Goal: Task Accomplishment & Management: Manage account settings

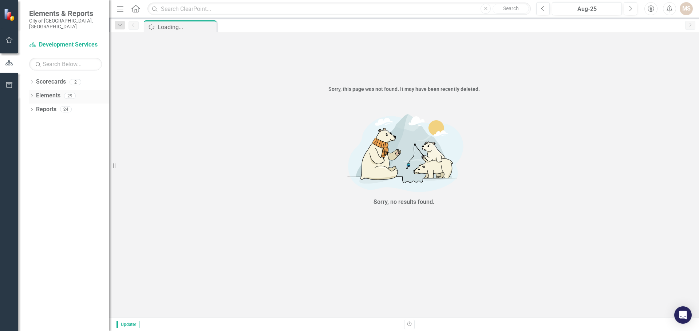
click at [32, 95] on icon "Dropdown" at bounding box center [31, 97] width 5 height 4
click at [35, 122] on icon "Dropdown" at bounding box center [35, 124] width 5 height 4
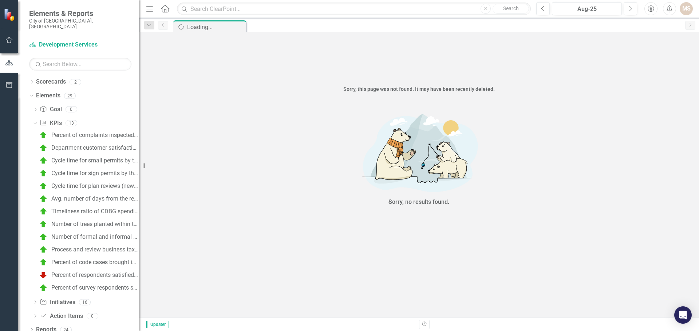
drag, startPoint x: 114, startPoint y: 168, endPoint x: 139, endPoint y: 169, distance: 24.8
click at [139, 169] on div "Resize" at bounding box center [142, 165] width 6 height 331
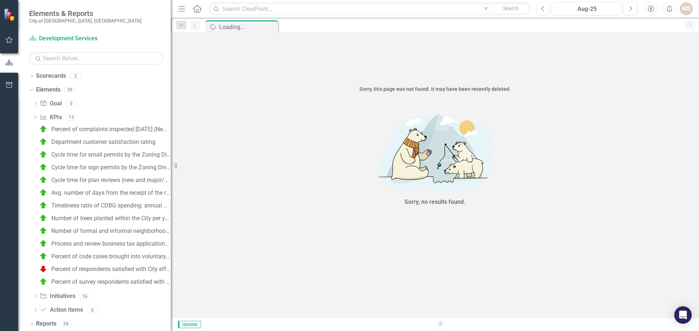
drag, startPoint x: 144, startPoint y: 165, endPoint x: 171, endPoint y: 170, distance: 27.0
click at [171, 170] on div "Resize" at bounding box center [174, 165] width 6 height 331
click at [132, 240] on link "Process and review business tax applications within 7 business days" at bounding box center [104, 244] width 134 height 12
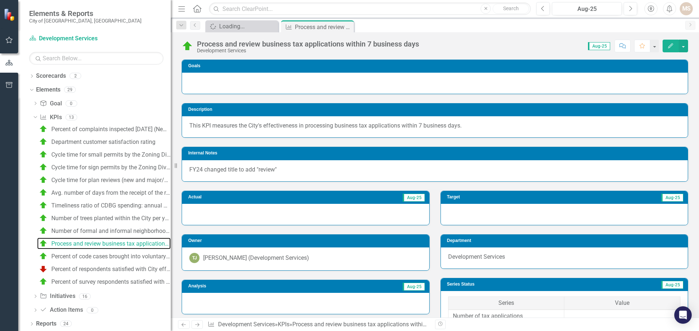
scroll to position [73, 0]
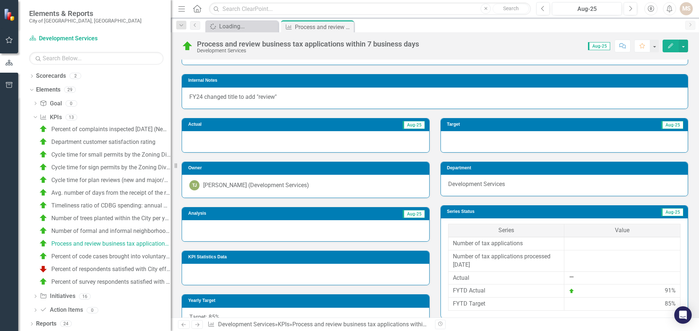
click at [285, 234] on div at bounding box center [305, 230] width 247 height 21
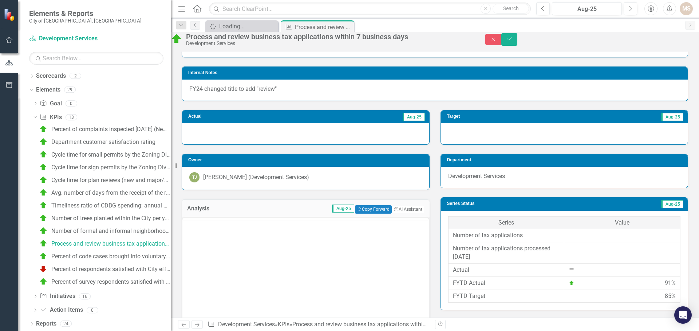
scroll to position [0, 0]
click at [255, 249] on body "Rich Text Area. Press ALT-0 for help." at bounding box center [305, 289] width 246 height 109
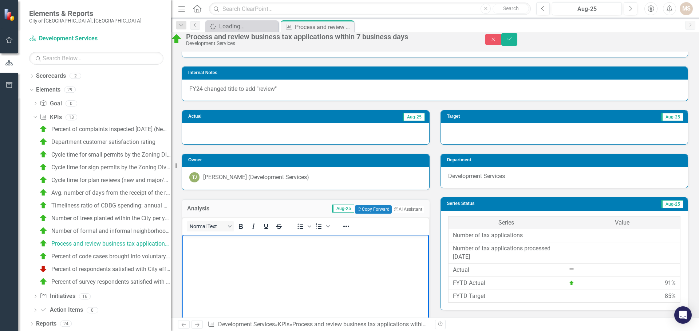
paste body "Rich Text Area. Press ALT-0 for help."
click at [512, 41] on icon "Save" at bounding box center [509, 38] width 7 height 5
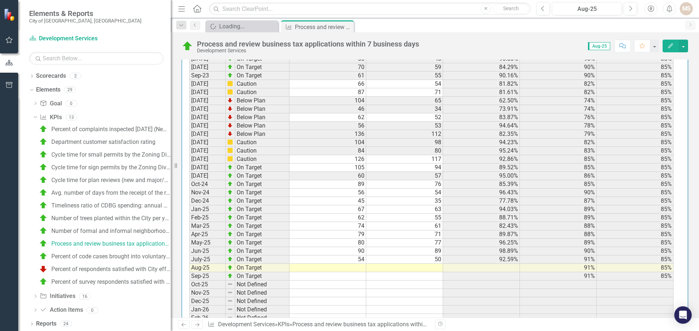
scroll to position [728, 0]
click at [357, 269] on td at bounding box center [327, 267] width 77 height 8
type textarea "57"
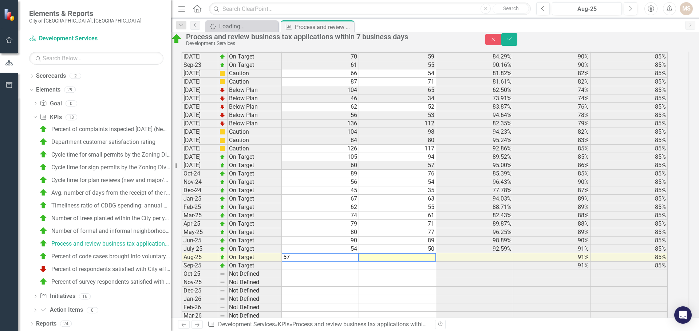
scroll to position [732, 0]
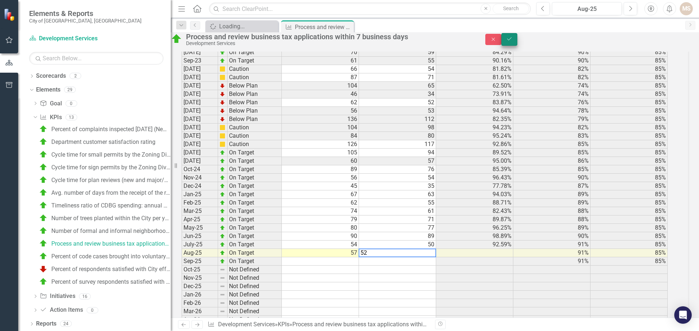
type textarea "52"
click at [512, 41] on icon "Save" at bounding box center [509, 38] width 7 height 5
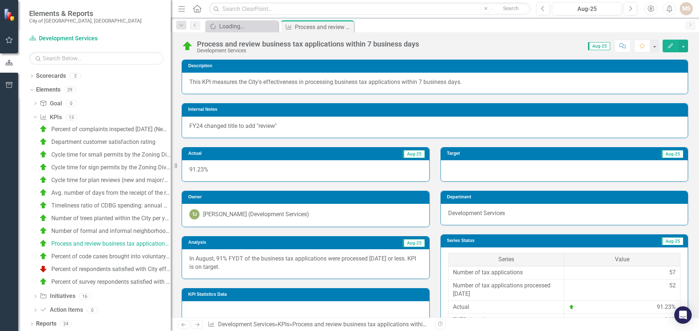
scroll to position [0, 0]
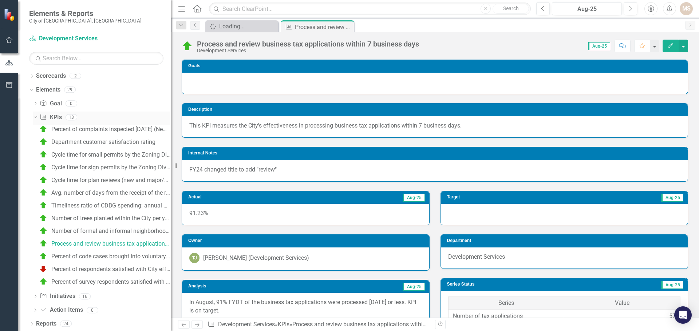
click at [34, 116] on icon "Dropdown" at bounding box center [34, 117] width 4 height 5
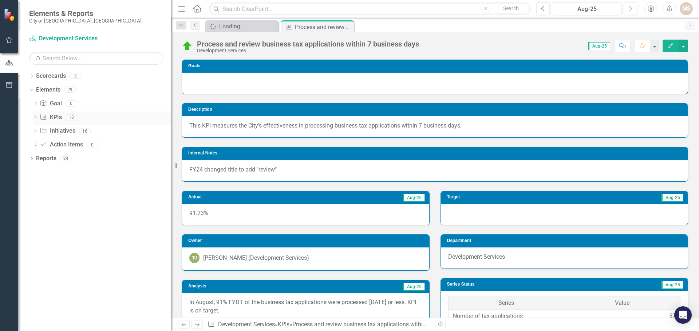
click at [34, 116] on div "Dropdown" at bounding box center [35, 118] width 5 height 6
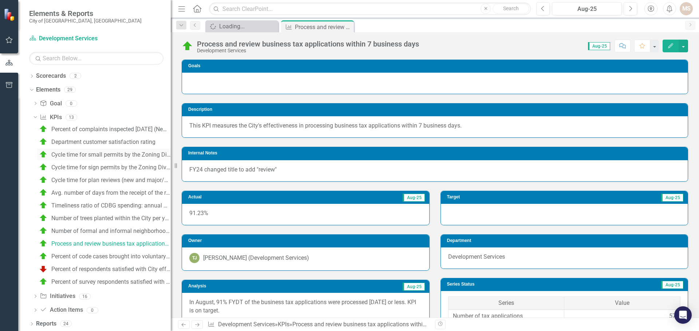
click at [83, 154] on div "Cycle time for small permits by the Zoning Division (Building Plan Review) (Day…" at bounding box center [110, 155] width 119 height 7
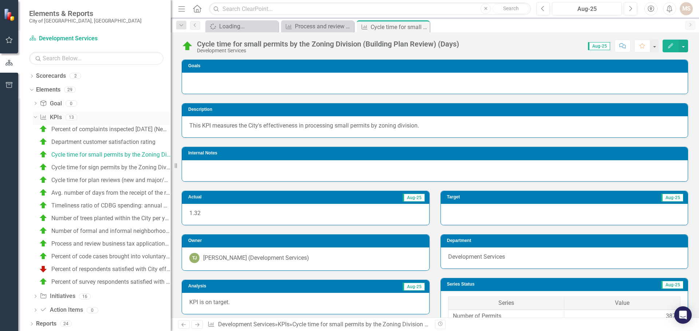
click at [36, 115] on icon "Dropdown" at bounding box center [34, 117] width 4 height 5
